Goal: Information Seeking & Learning: Learn about a topic

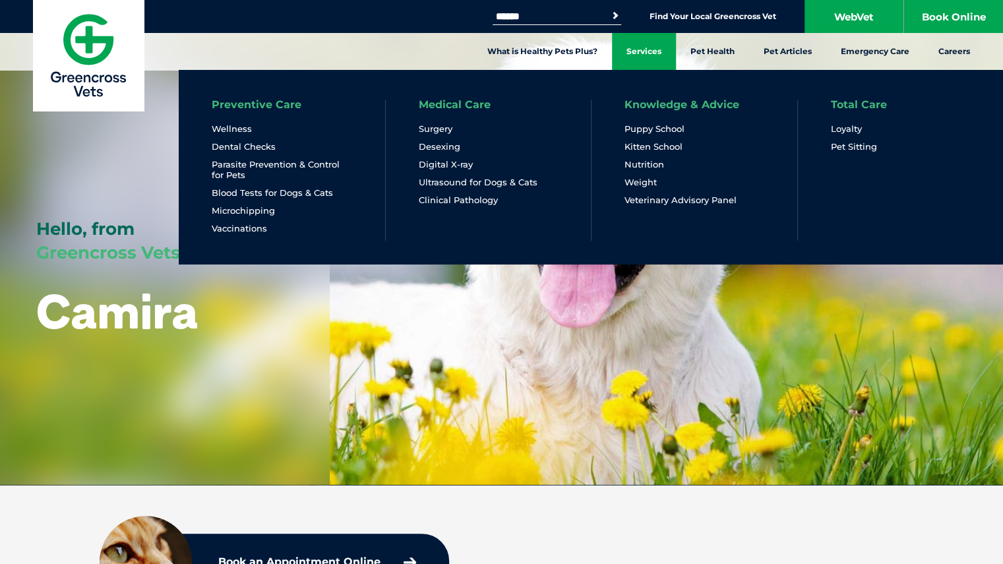
click at [646, 48] on link "Services" at bounding box center [644, 51] width 64 height 37
click at [640, 43] on link "Services" at bounding box center [644, 51] width 64 height 37
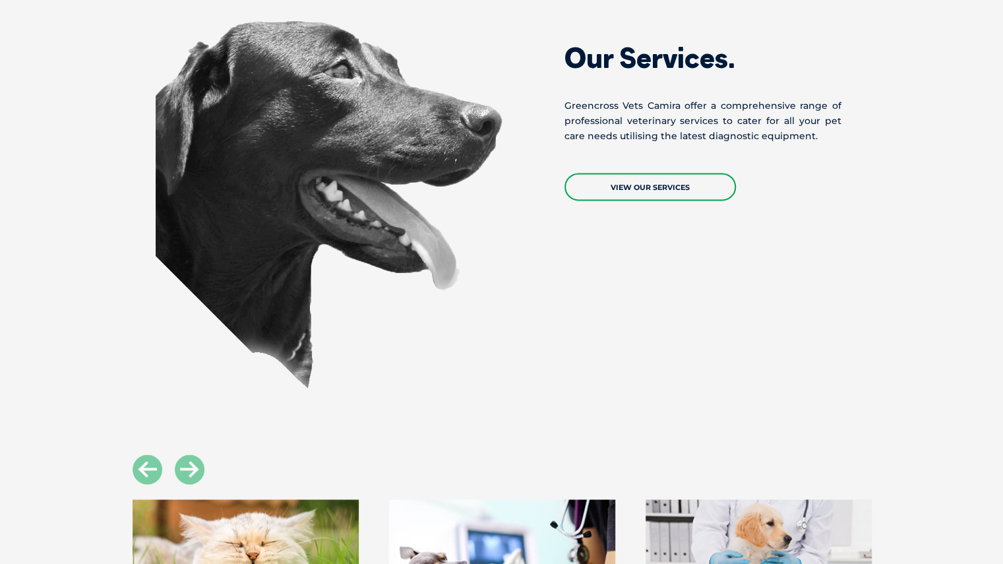
scroll to position [989, 0]
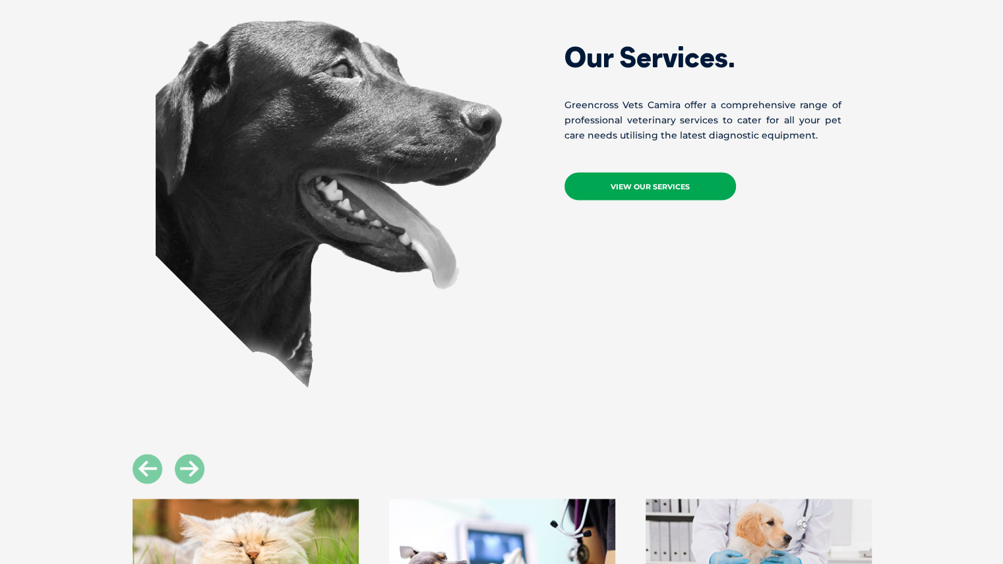
click at [600, 180] on link "View Our Services" at bounding box center [649, 186] width 171 height 28
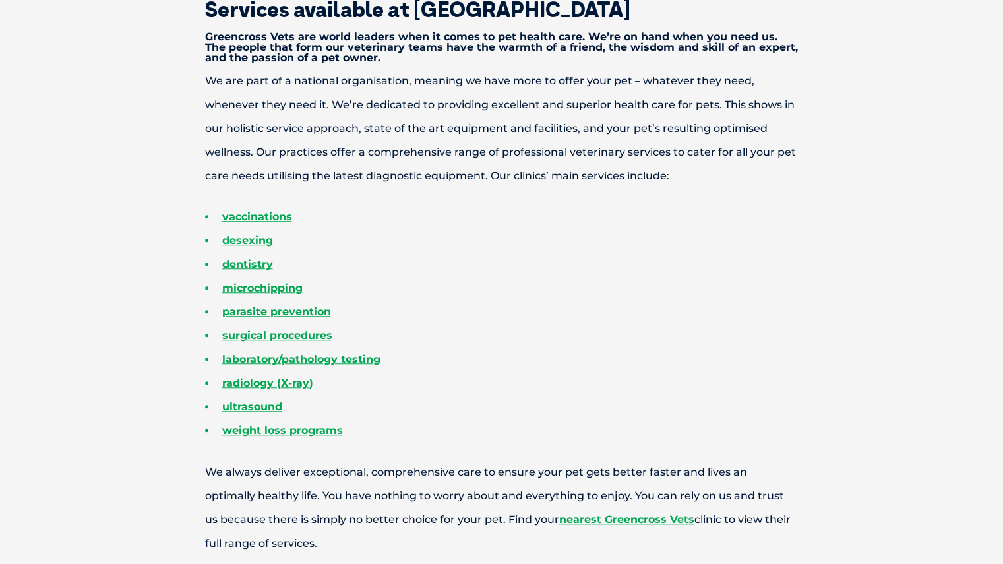
scroll to position [446, 0]
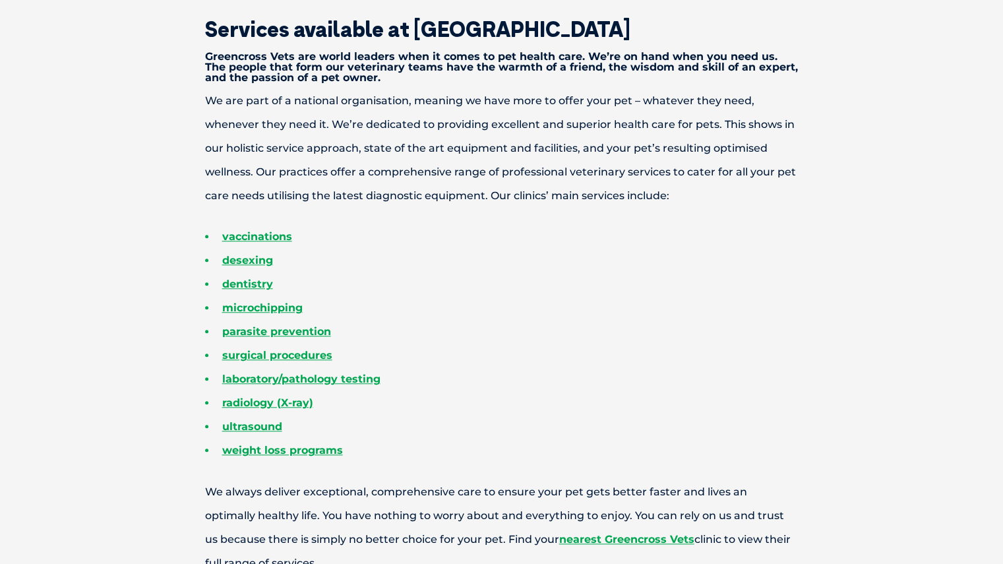
click at [244, 229] on li "vaccinations" at bounding box center [524, 237] width 639 height 24
click at [244, 231] on link "vaccinations" at bounding box center [257, 236] width 70 height 13
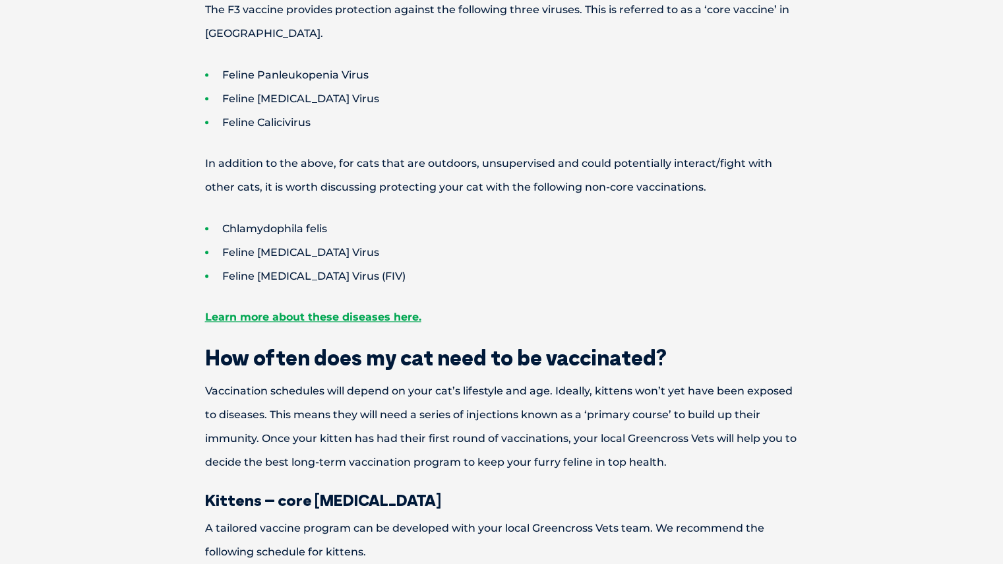
scroll to position [604, 0]
